Goal: Contribute content: Add original content to the website for others to see

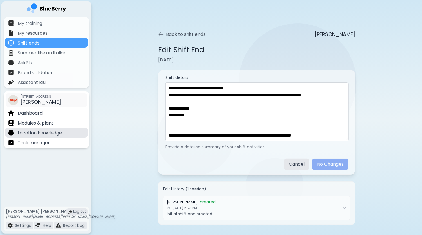
click at [39, 135] on p "Location knowledge" at bounding box center [40, 133] width 44 height 7
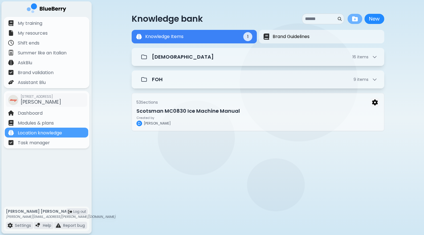
click at [355, 20] on img at bounding box center [355, 19] width 6 height 6
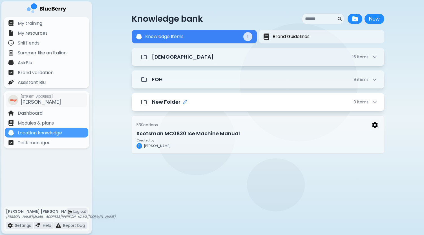
click at [187, 102] on icon "Edit folder name" at bounding box center [185, 102] width 5 height 5
click at [282, 103] on div "New Folder 0 item s" at bounding box center [264, 102] width 225 height 8
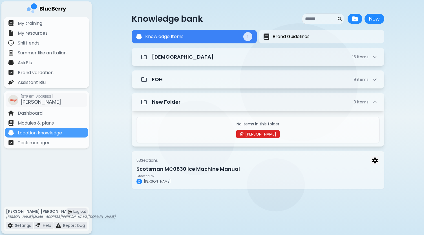
click at [259, 131] on button "[PERSON_NAME]" at bounding box center [257, 134] width 43 height 8
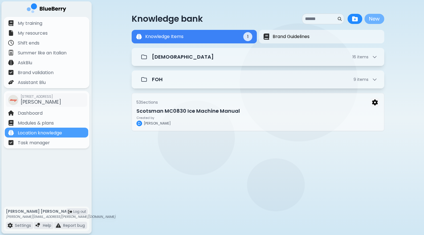
click at [376, 21] on button "New" at bounding box center [374, 19] width 20 height 10
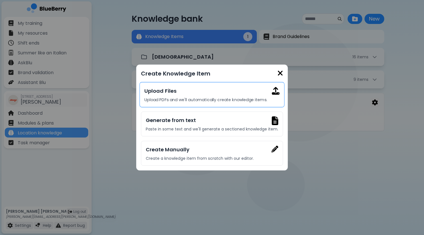
click at [209, 101] on p "Upload PDFs and we'll automatically create knowledge items." at bounding box center [211, 99] width 135 height 5
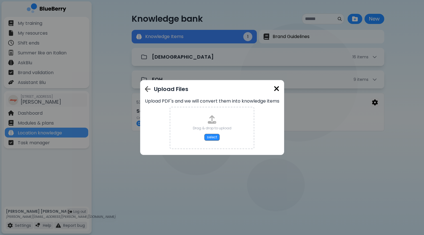
click at [212, 132] on div "Drag & drop to upload select" at bounding box center [212, 127] width 39 height 25
type input "**********"
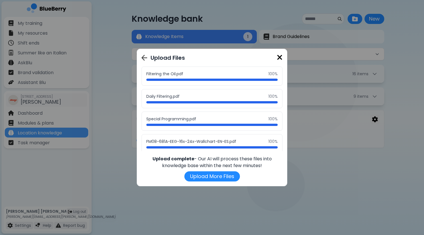
click at [278, 58] on img at bounding box center [280, 58] width 6 height 8
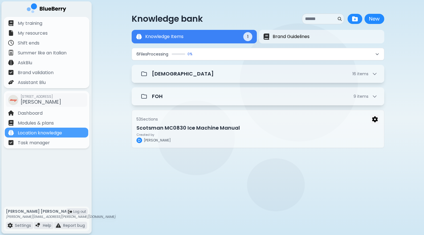
click at [371, 52] on button "6 File s Processing 0 %" at bounding box center [258, 54] width 252 height 12
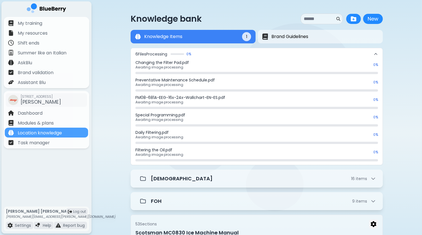
click at [42, 174] on div "My training My resources Shift ends Summer like an Italian AskBlu Brand validat…" at bounding box center [46, 111] width 90 height 188
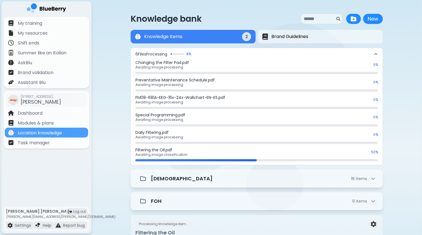
click at [22, 178] on div "My training My resources Shift ends Summer like an Italian AskBlu Brand validat…" at bounding box center [46, 111] width 90 height 188
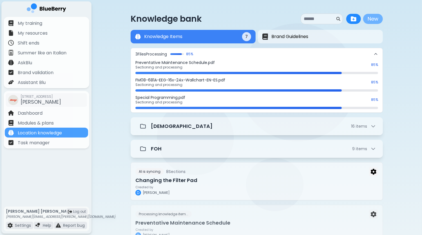
click at [378, 19] on button "New" at bounding box center [374, 19] width 20 height 10
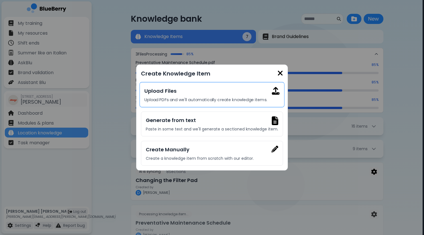
click at [174, 93] on h3 "Upload Files" at bounding box center [211, 91] width 135 height 8
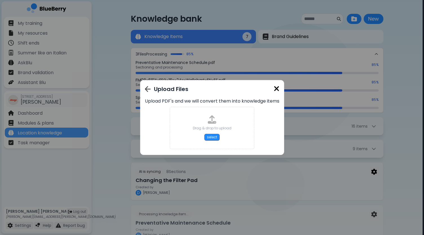
click at [211, 128] on div "Drag & drop to upload" at bounding box center [212, 128] width 39 height 5
type input "**********"
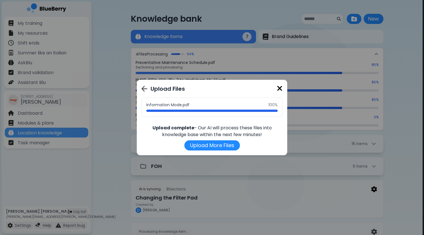
click at [278, 90] on img at bounding box center [280, 89] width 6 height 8
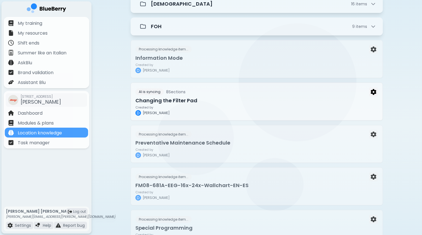
scroll to position [141, 0]
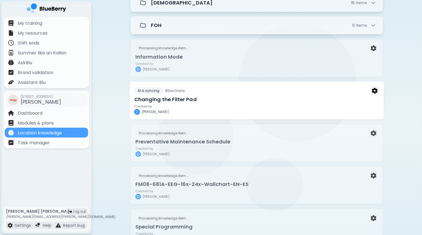
click at [257, 100] on h3 "Changing the Filter Pad" at bounding box center [256, 99] width 245 height 8
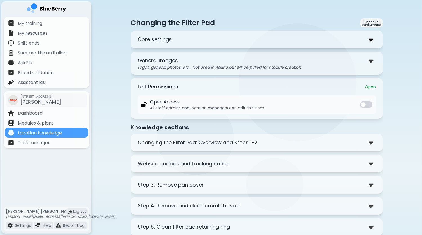
click at [370, 38] on img at bounding box center [371, 40] width 5 height 8
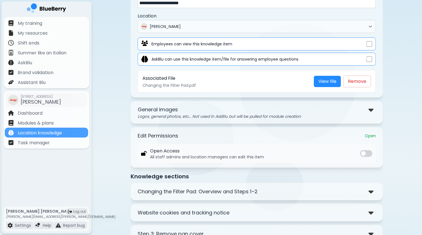
scroll to position [56, 0]
click at [369, 108] on img at bounding box center [371, 109] width 5 height 8
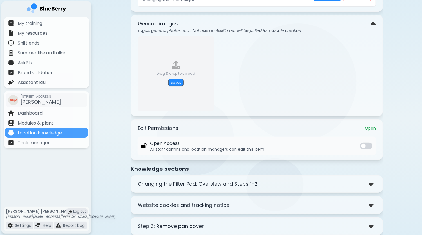
scroll to position [197, 0]
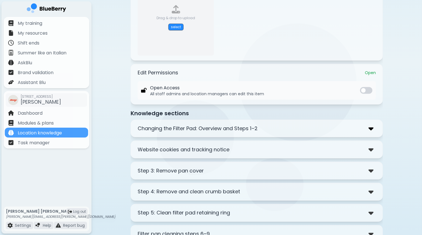
click at [371, 130] on img at bounding box center [371, 129] width 5 height 8
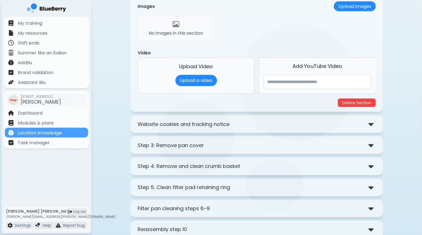
scroll to position [451, 0]
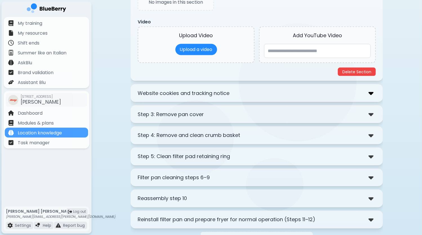
click at [374, 92] on img at bounding box center [371, 93] width 5 height 8
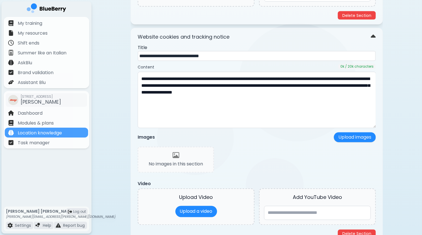
scroll to position [535, 0]
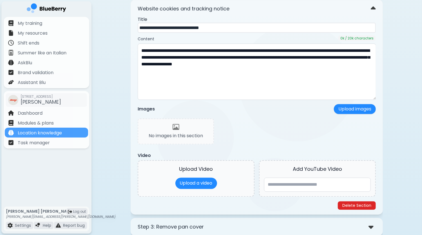
click at [359, 203] on button "Delete Section" at bounding box center [357, 205] width 38 height 8
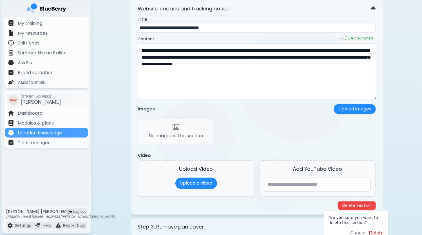
click at [380, 233] on button "Delete" at bounding box center [376, 233] width 15 height 7
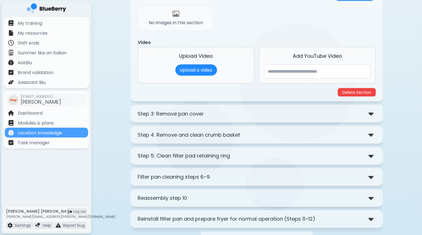
scroll to position [458, 0]
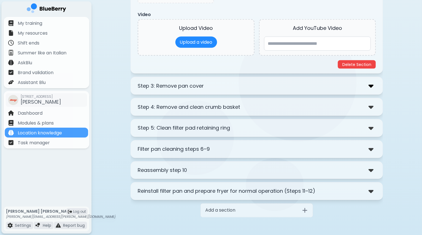
click at [373, 86] on img at bounding box center [371, 86] width 5 height 8
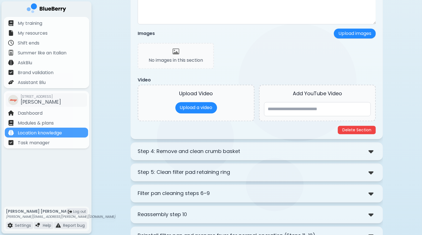
scroll to position [655, 0]
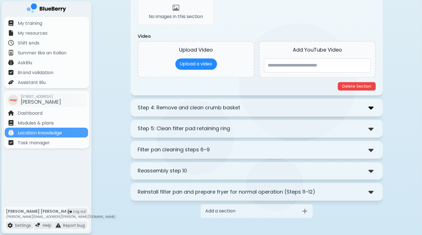
click at [373, 105] on img at bounding box center [371, 107] width 5 height 8
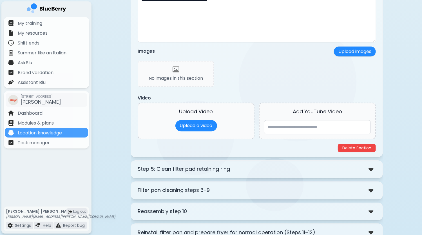
scroll to position [824, 0]
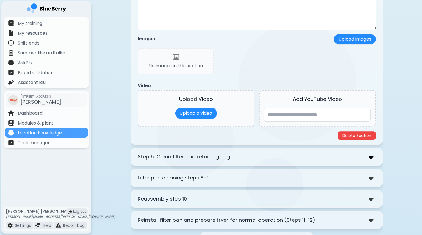
click at [374, 155] on img at bounding box center [371, 157] width 5 height 8
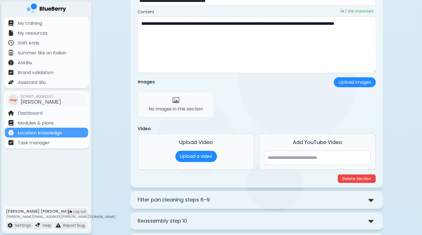
scroll to position [1021, 0]
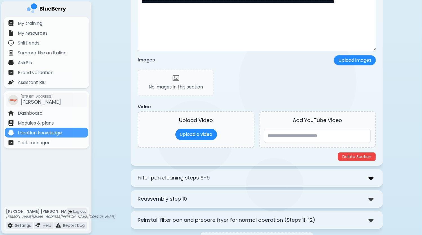
click at [373, 175] on img at bounding box center [371, 178] width 5 height 8
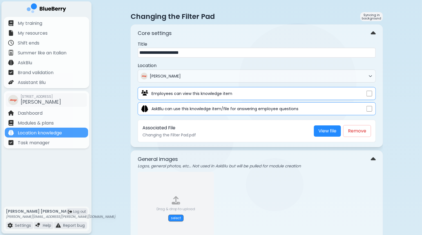
scroll to position [0, 0]
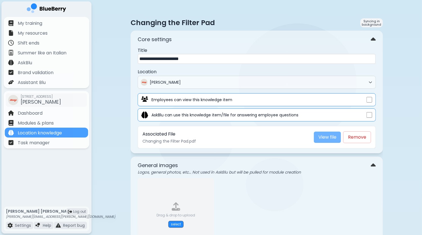
click at [331, 138] on link "View file" at bounding box center [327, 137] width 27 height 11
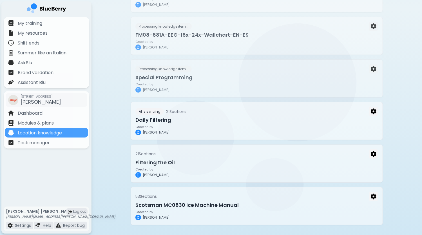
scroll to position [222, 0]
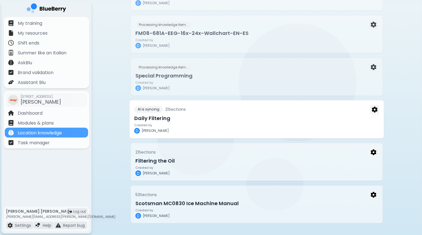
click at [360, 123] on div "Created by D [PERSON_NAME]" at bounding box center [256, 128] width 245 height 10
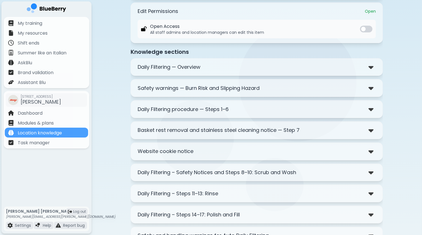
scroll to position [85, 0]
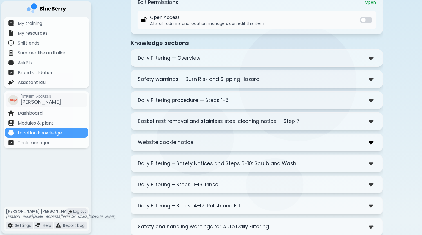
click at [372, 140] on img at bounding box center [371, 142] width 5 height 8
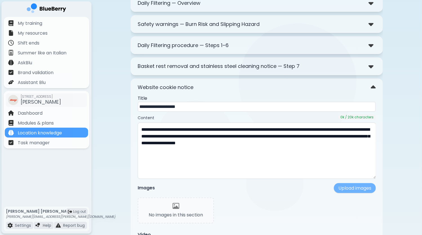
scroll to position [197, 0]
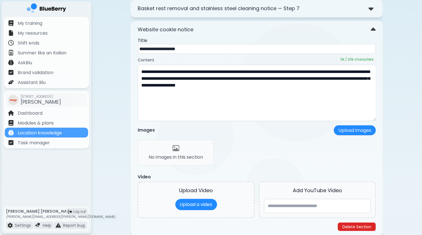
click at [361, 227] on button "Delete Section" at bounding box center [357, 227] width 38 height 8
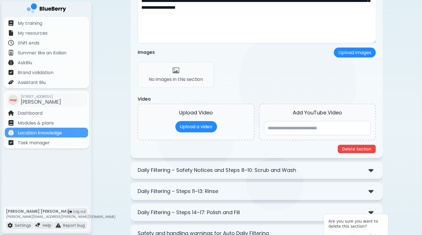
scroll to position [310, 0]
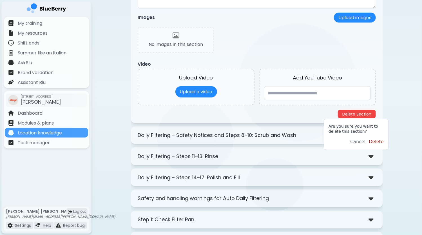
click at [377, 141] on button "Delete" at bounding box center [376, 141] width 15 height 7
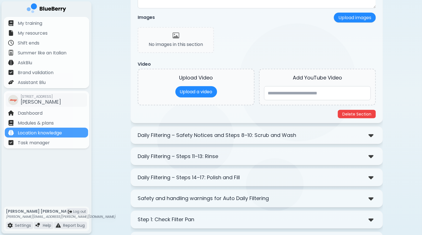
scroll to position [92, 0]
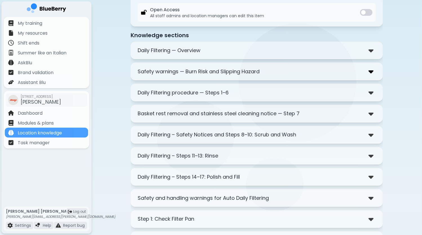
click at [371, 74] on img at bounding box center [371, 71] width 5 height 8
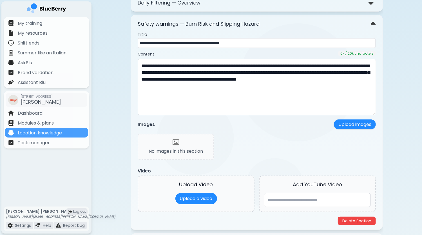
scroll to position [149, 0]
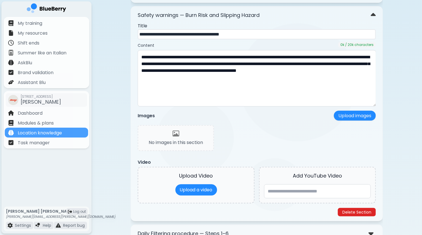
click at [364, 211] on button "Delete Section" at bounding box center [357, 212] width 38 height 8
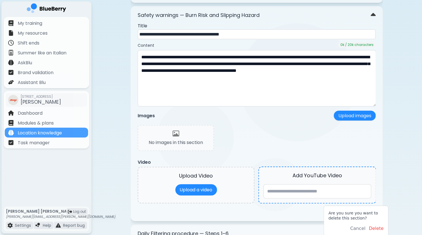
scroll to position [205, 0]
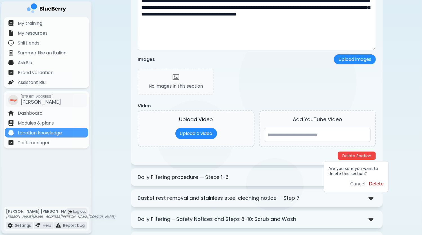
click at [376, 185] on button "Delete" at bounding box center [376, 184] width 15 height 7
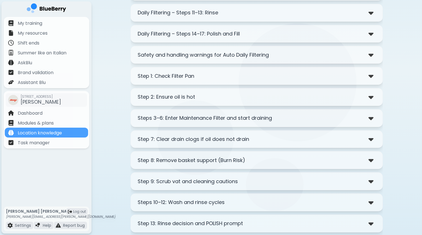
scroll to position [225, 0]
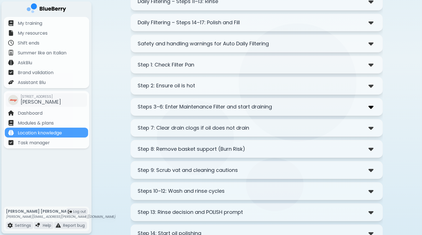
click at [372, 103] on img at bounding box center [371, 107] width 5 height 8
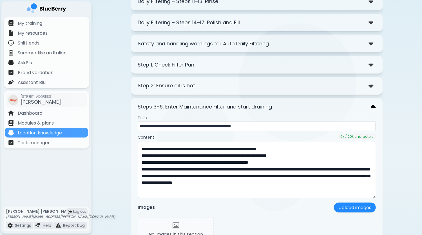
click at [372, 104] on img at bounding box center [373, 107] width 5 height 8
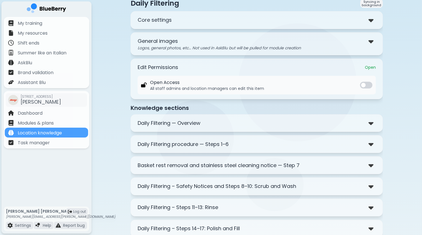
scroll to position [0, 0]
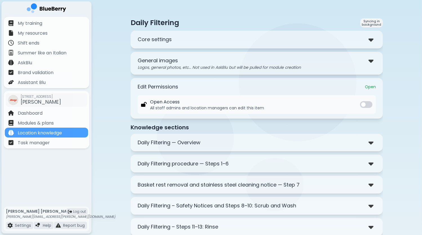
drag, startPoint x: 386, startPoint y: 102, endPoint x: 377, endPoint y: 100, distance: 9.0
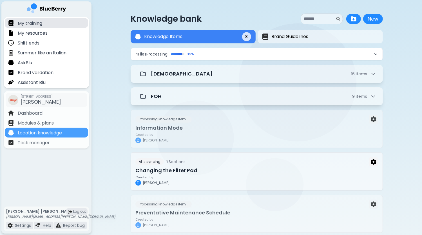
click at [41, 25] on p "My training" at bounding box center [30, 23] width 25 height 7
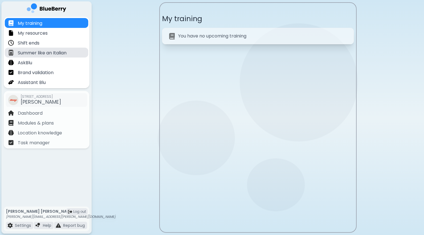
click at [57, 54] on p "Summer like an Italian" at bounding box center [42, 53] width 49 height 7
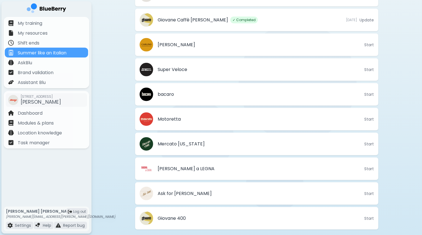
scroll to position [298, 0]
